Goal: Task Accomplishment & Management: Use online tool/utility

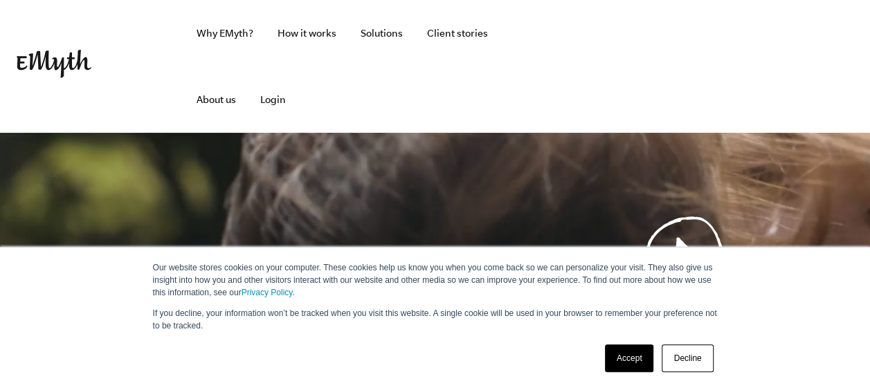
click at [673, 357] on link "Decline" at bounding box center [686, 359] width 51 height 28
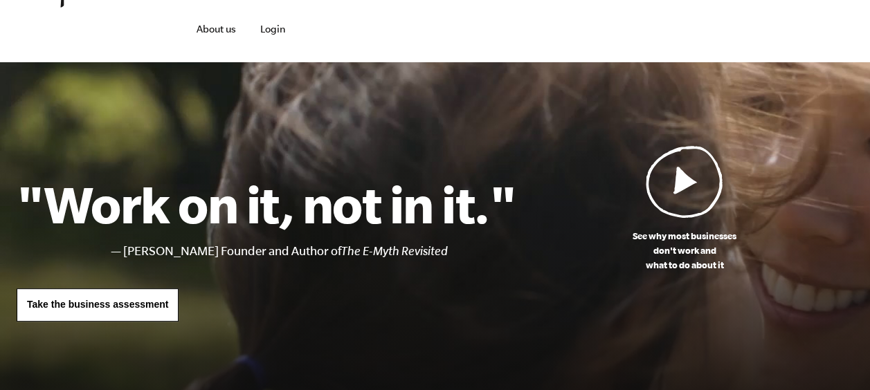
scroll to position [208, 0]
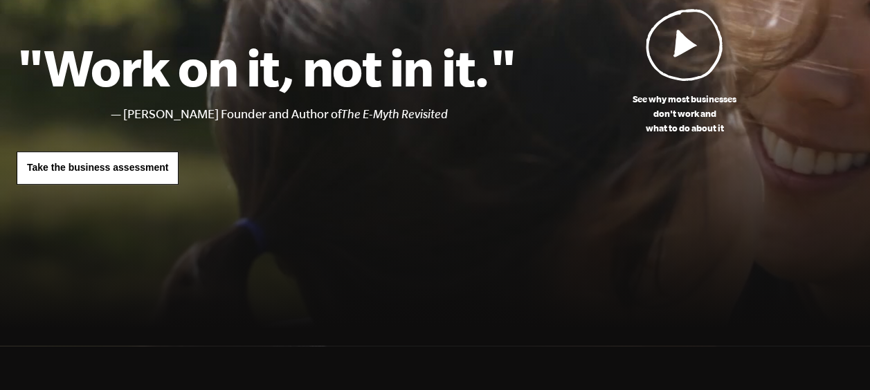
click at [134, 164] on span "Take the business assessment" at bounding box center [97, 167] width 141 height 11
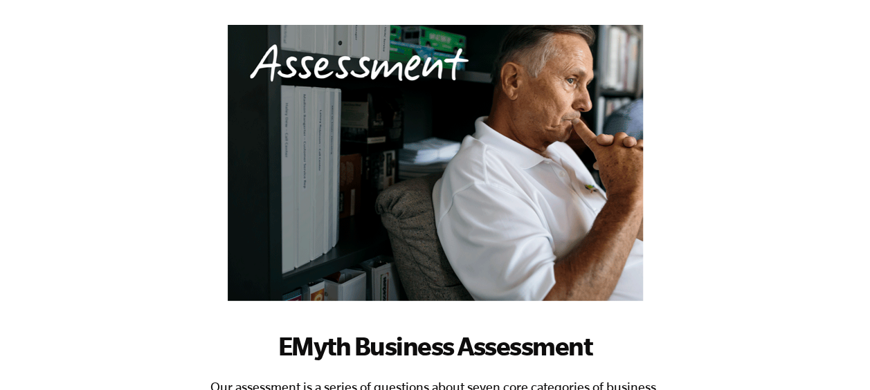
scroll to position [414, 0]
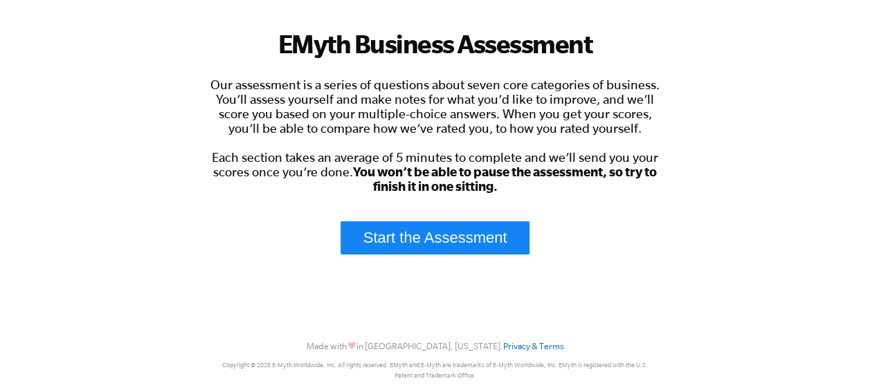
click at [457, 232] on link "Start the Assessment" at bounding box center [435, 237] width 190 height 33
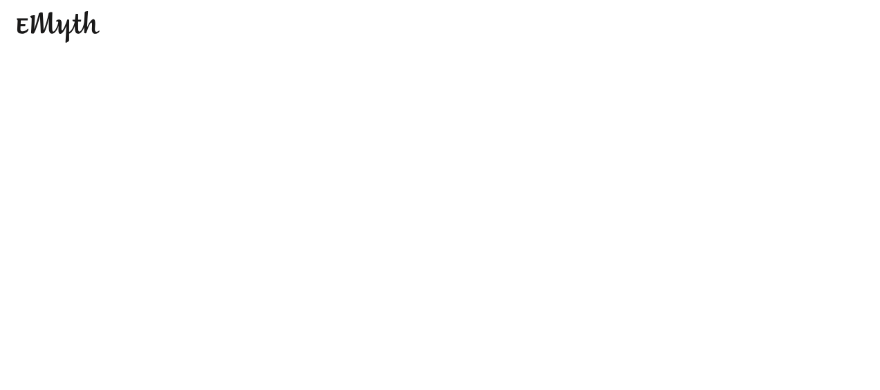
scroll to position [0, 0]
